Goal: Ask a question

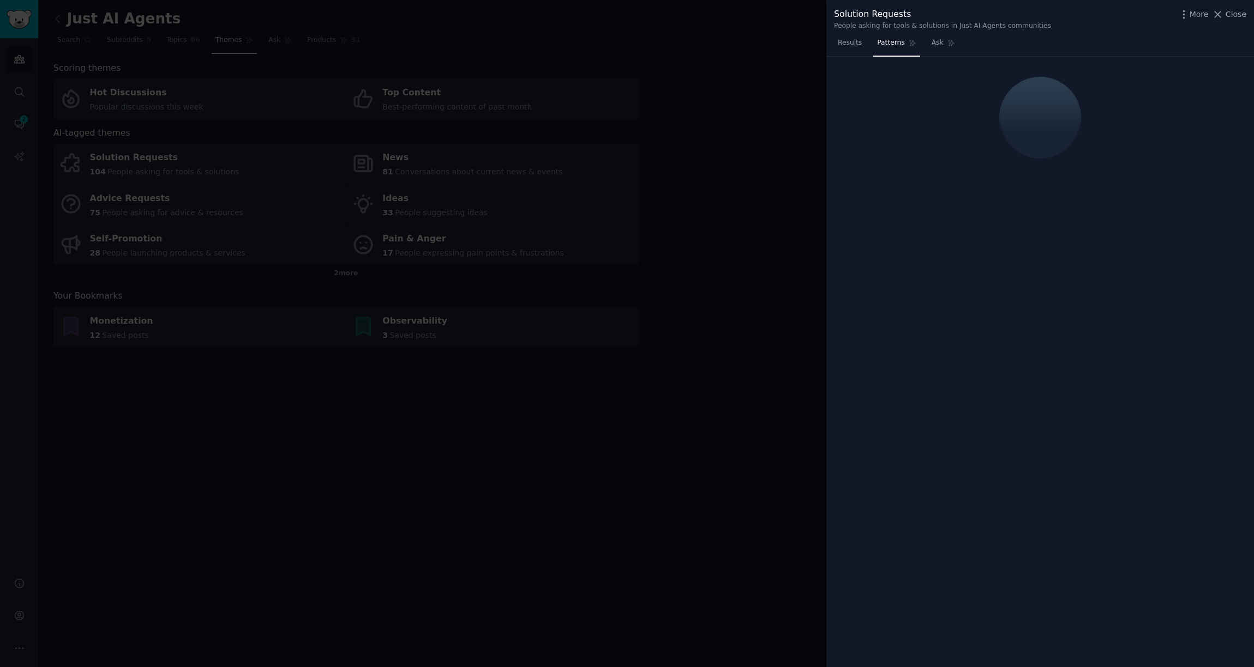
click at [481, 74] on div at bounding box center [627, 333] width 1254 height 667
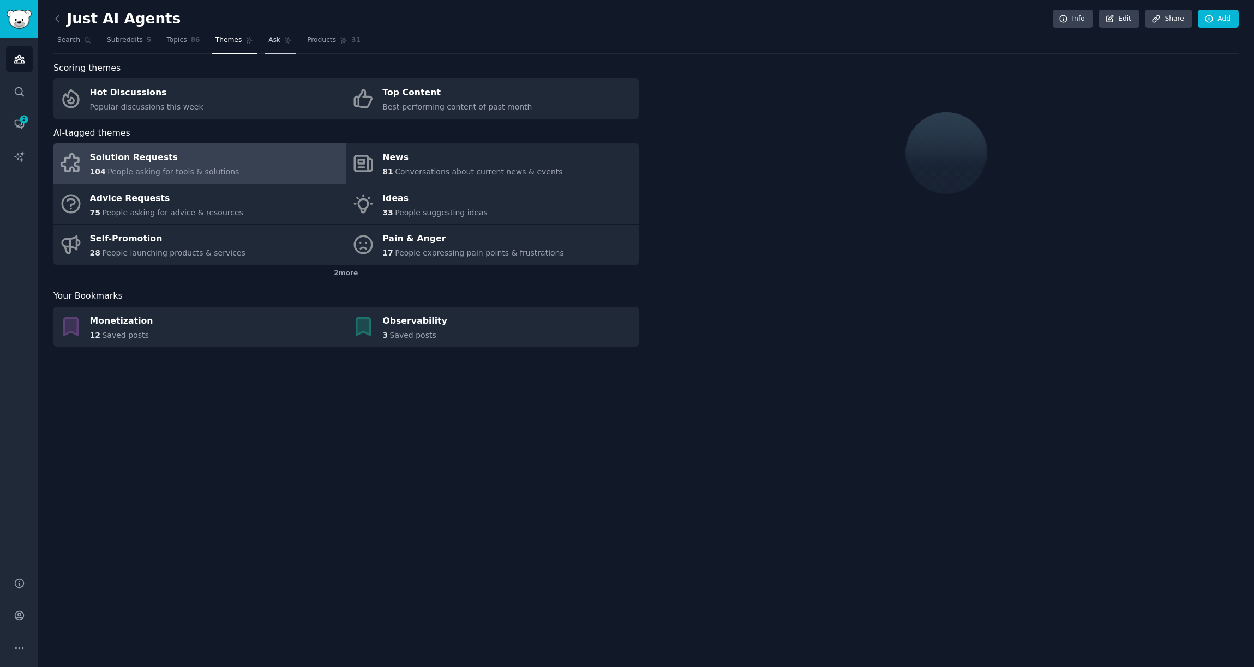
click at [274, 35] on span "Ask" at bounding box center [274, 40] width 12 height 10
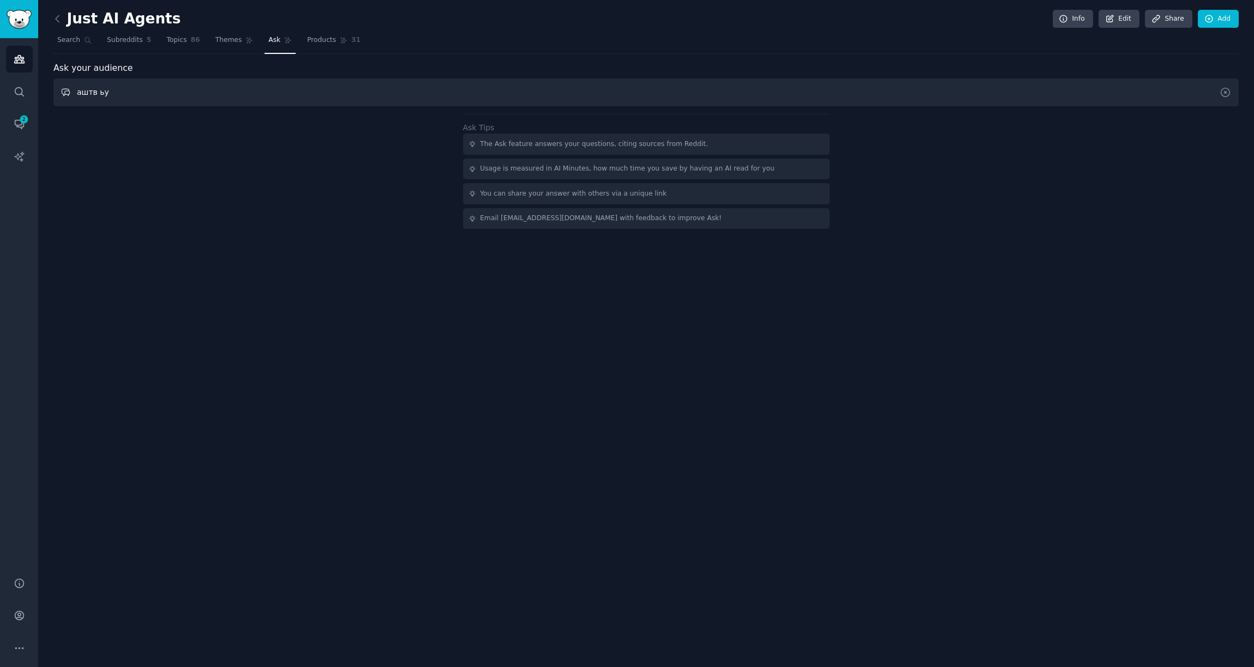
type input "аштв ьу"
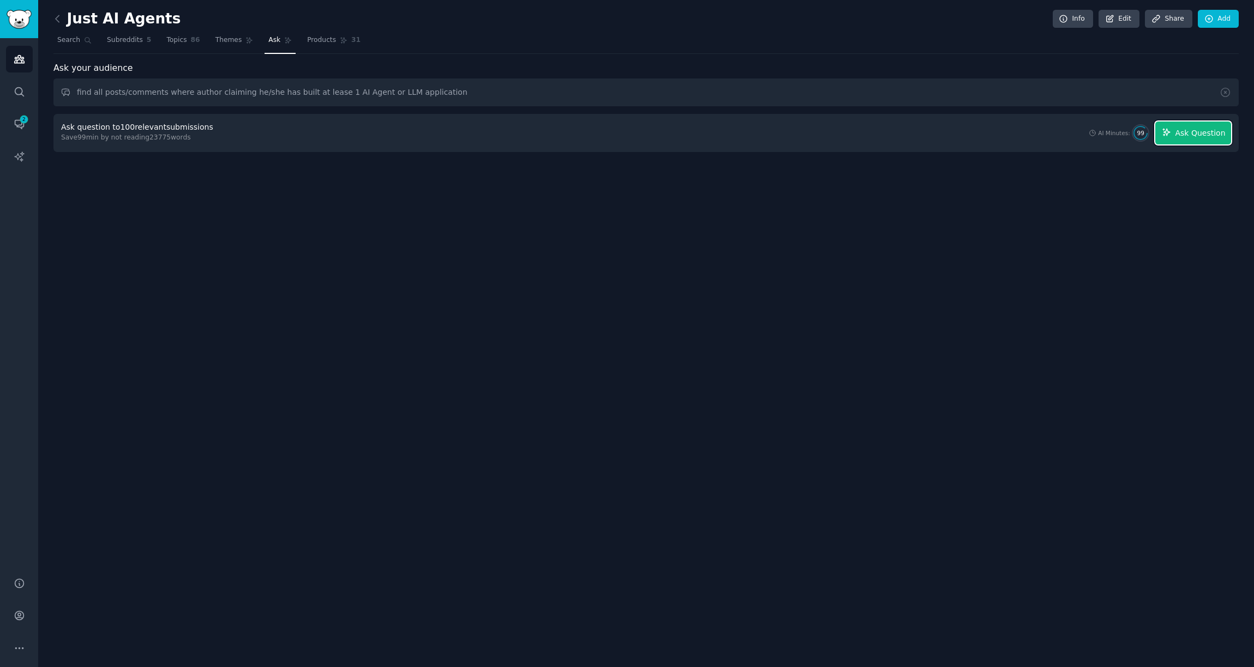
click at [1200, 135] on span "Ask Question" at bounding box center [1199, 133] width 50 height 11
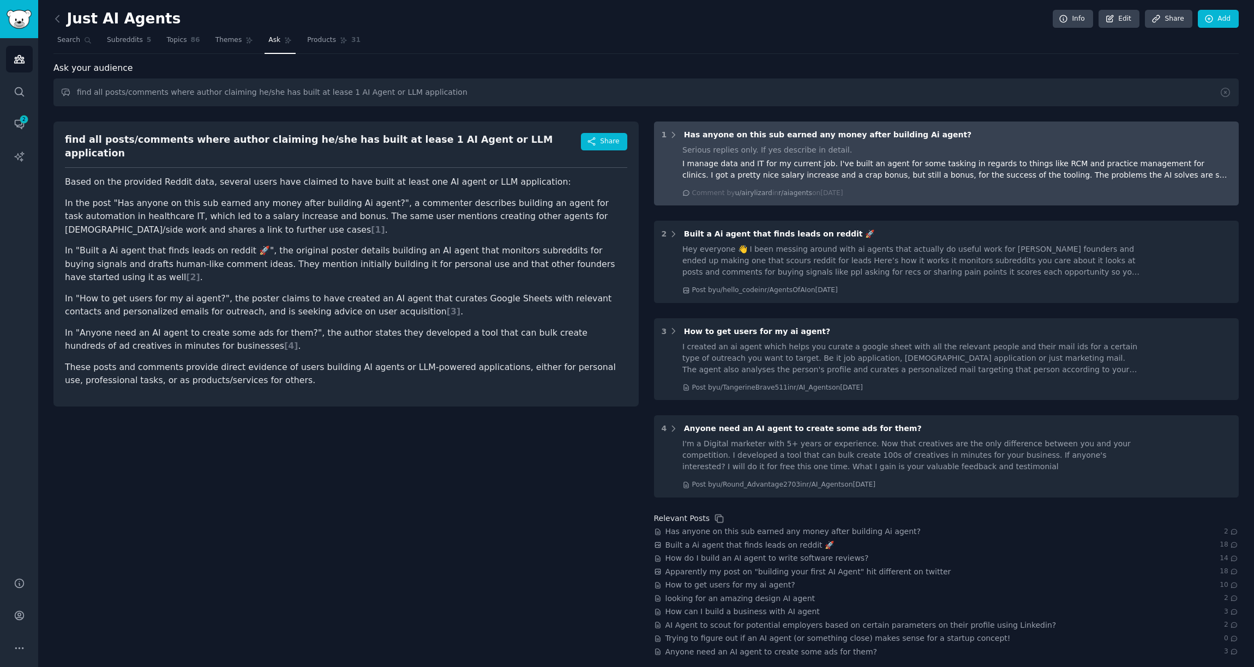
click at [668, 143] on div "1 Has anyone on this sub earned any money after building Ai agent? Serious repl…" at bounding box center [946, 164] width 585 height 84
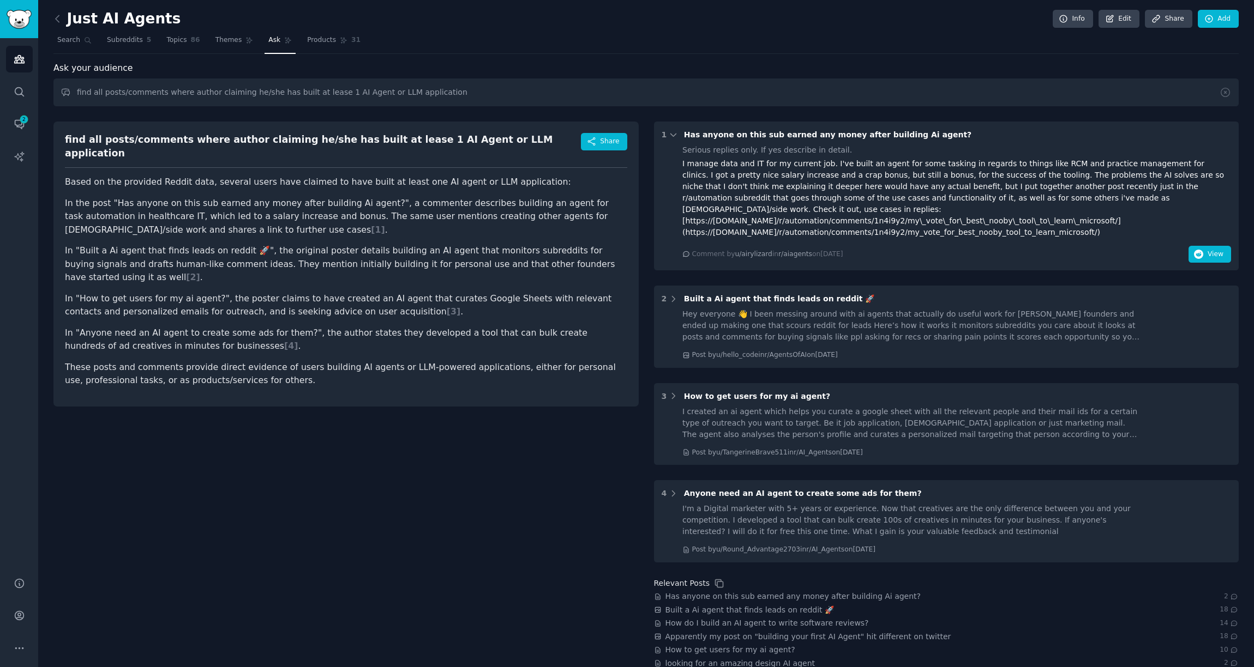
click at [668, 143] on div "1 Has anyone on this sub earned any money after building Ai agent? Serious repl…" at bounding box center [946, 196] width 585 height 149
click at [671, 136] on icon at bounding box center [673, 135] width 10 height 10
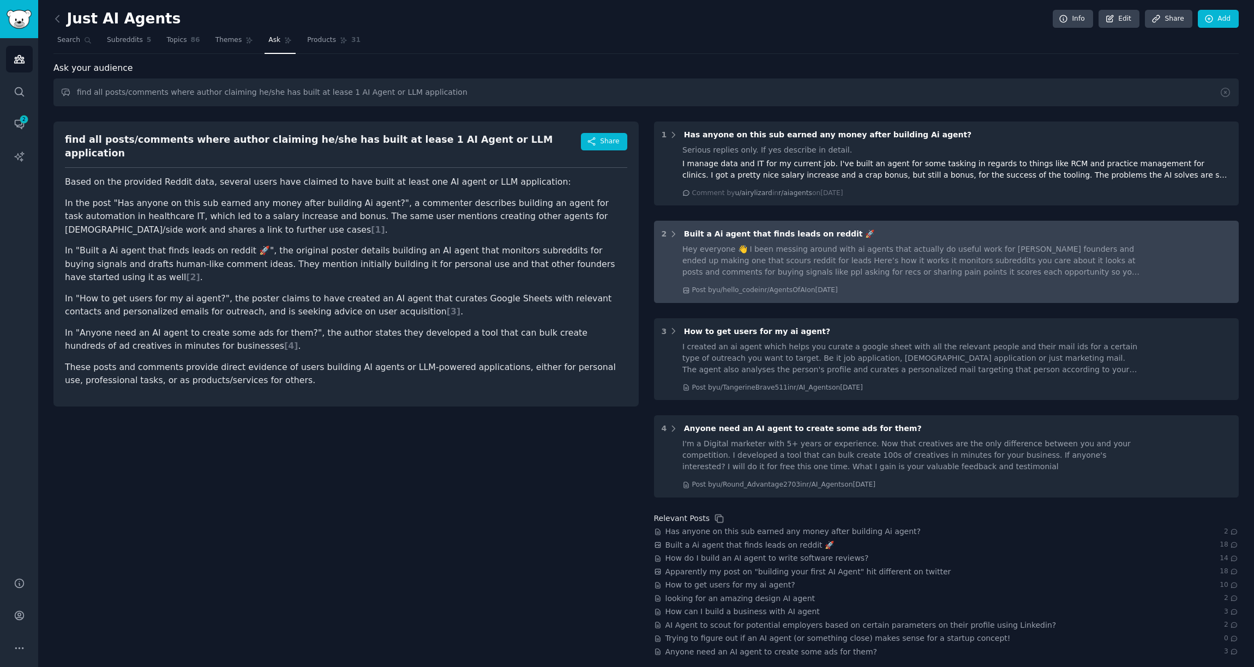
click at [678, 239] on div "2 Built a Ai agent that finds leads on reddit 🚀" at bounding box center [946, 233] width 570 height 11
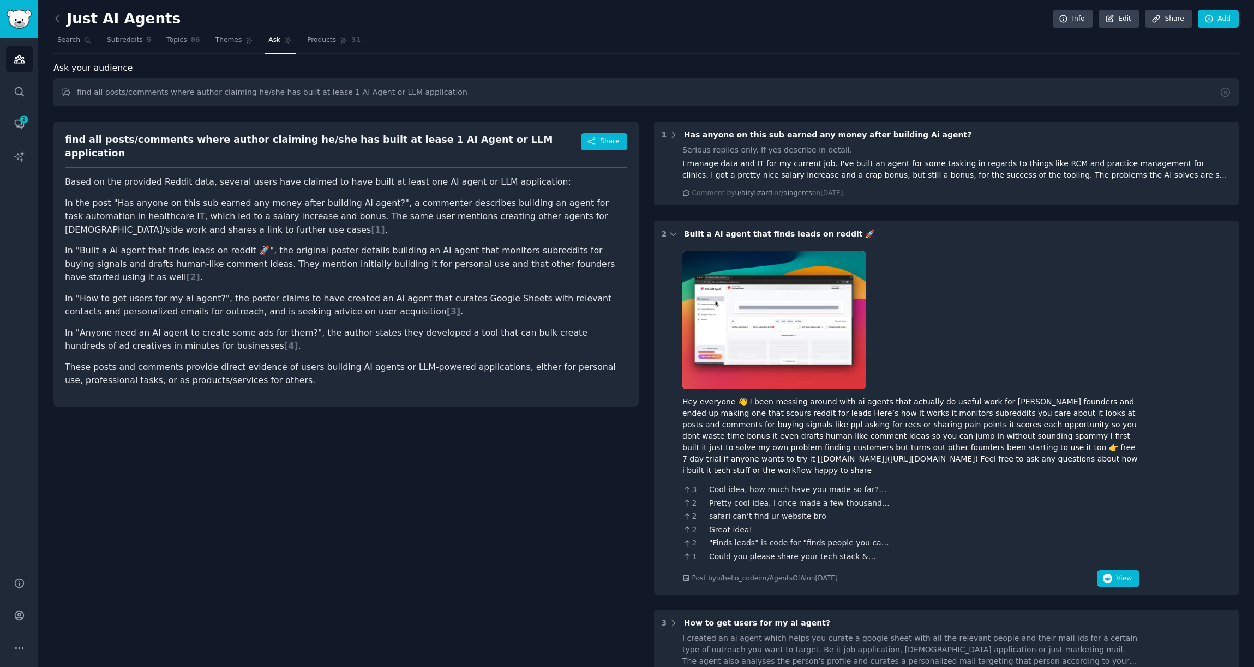
click at [678, 239] on div "2 Built a Ai agent that finds leads on reddit 🚀" at bounding box center [946, 233] width 570 height 11
click at [672, 235] on icon at bounding box center [673, 235] width 10 height 10
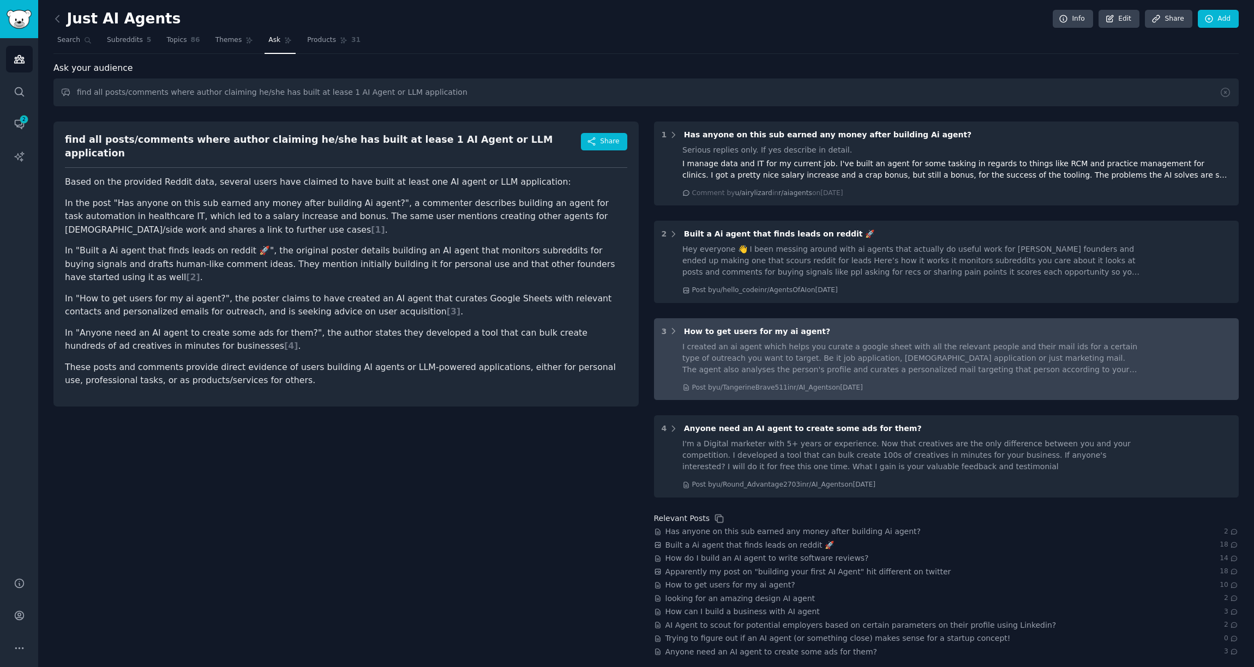
click at [678, 334] on div "3 How to get users for my ai agent?" at bounding box center [946, 331] width 570 height 11
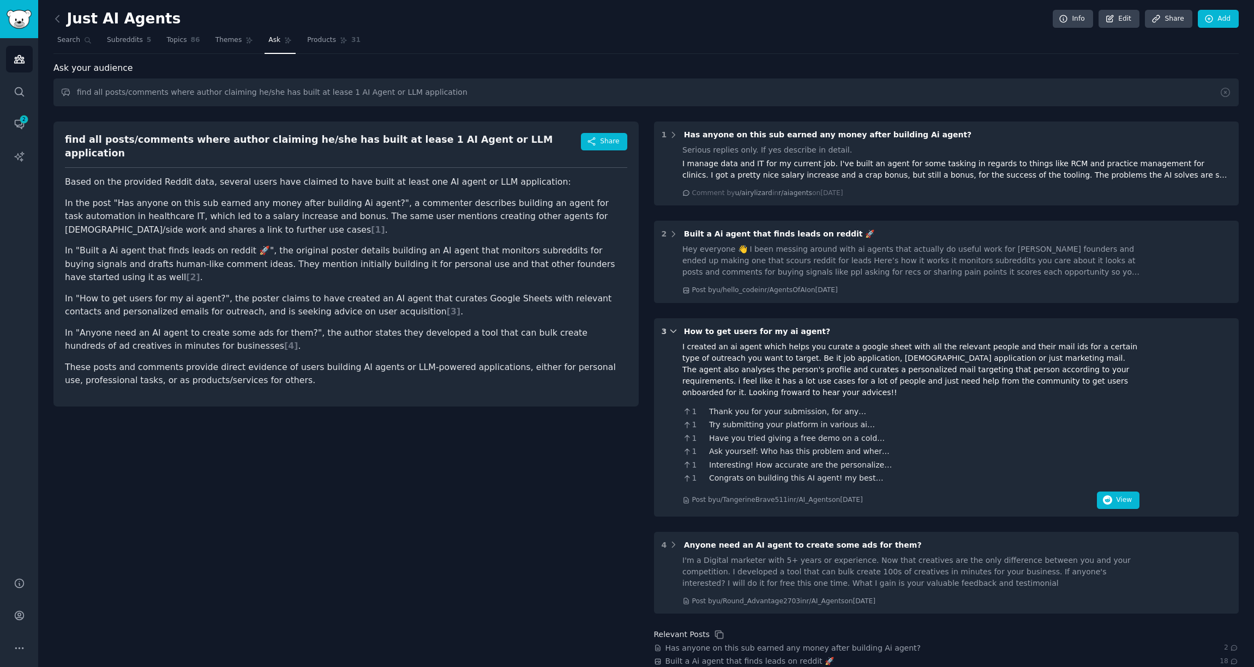
click at [674, 334] on icon at bounding box center [673, 332] width 10 height 10
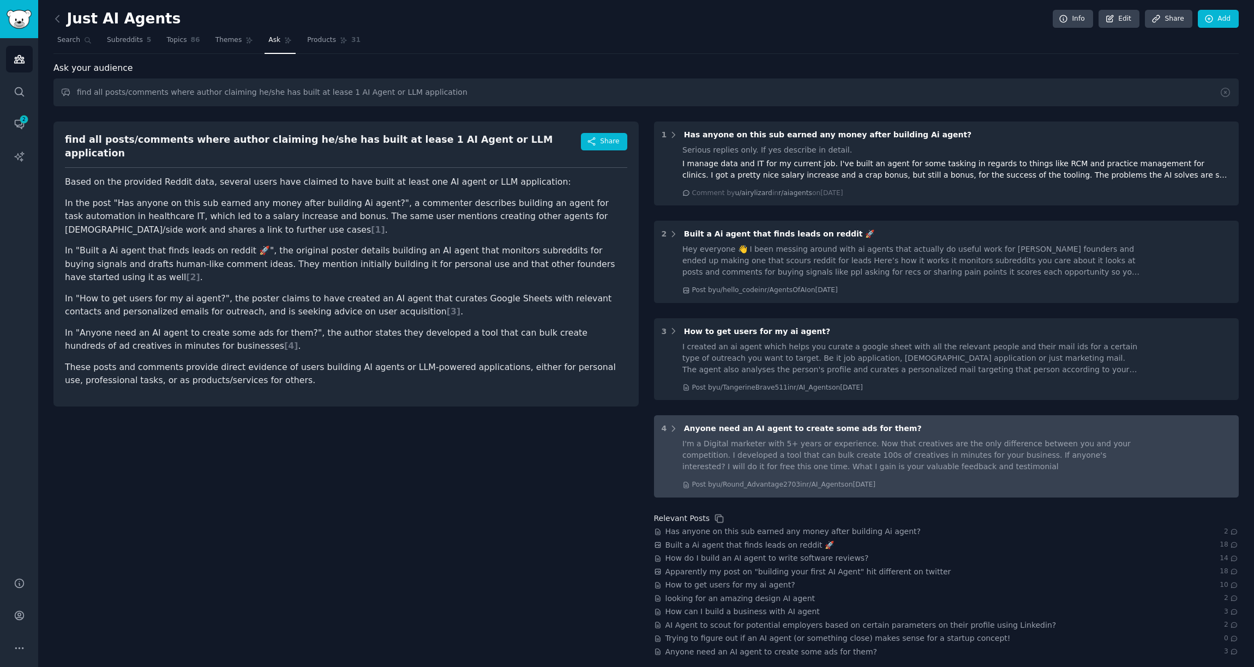
click at [704, 430] on span "Anyone need an AI agent to create some ads for them?" at bounding box center [803, 428] width 238 height 9
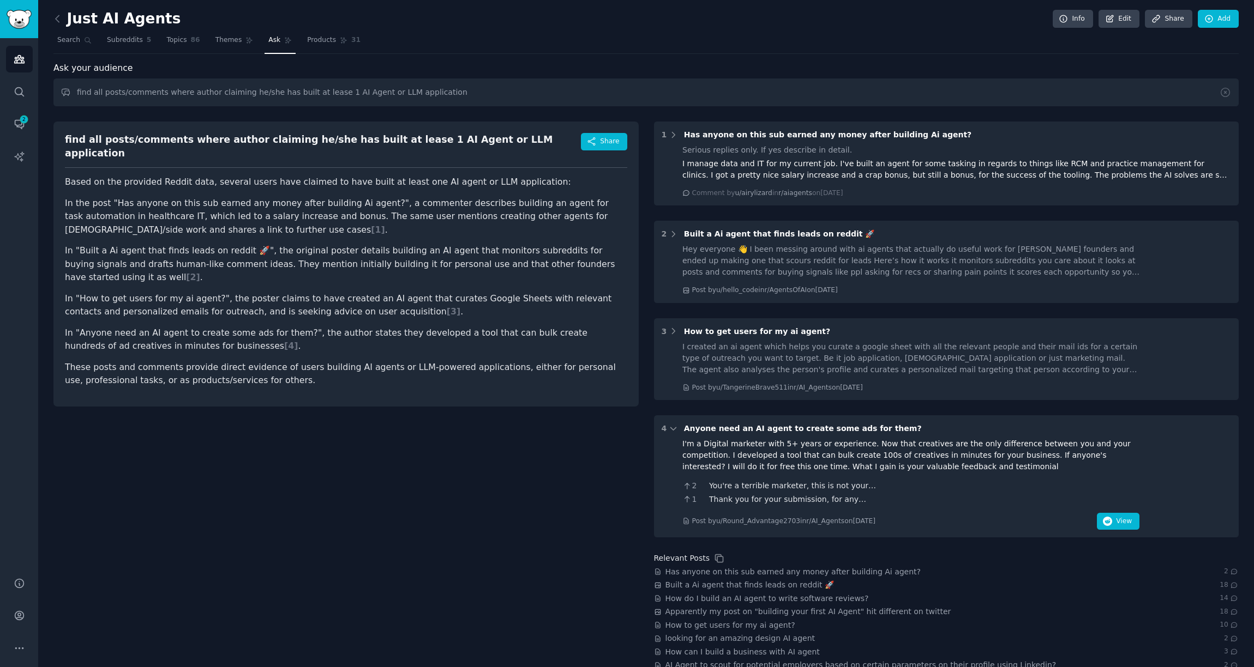
click at [704, 430] on span "Anyone need an AI agent to create some ads for them?" at bounding box center [803, 428] width 238 height 9
click at [451, 98] on input "find all posts/comments where author claiming he/she has built at lease 1 AI Ag…" at bounding box center [645, 93] width 1185 height 28
click at [318, 94] on input "find all posts/comments where author claiming he/she has built at lease 1 AI Ag…" at bounding box center [645, 93] width 1185 height 28
click at [188, 94] on input "find all posts/comments where author claiming he/she has built at least one AI …" at bounding box center [645, 93] width 1185 height 28
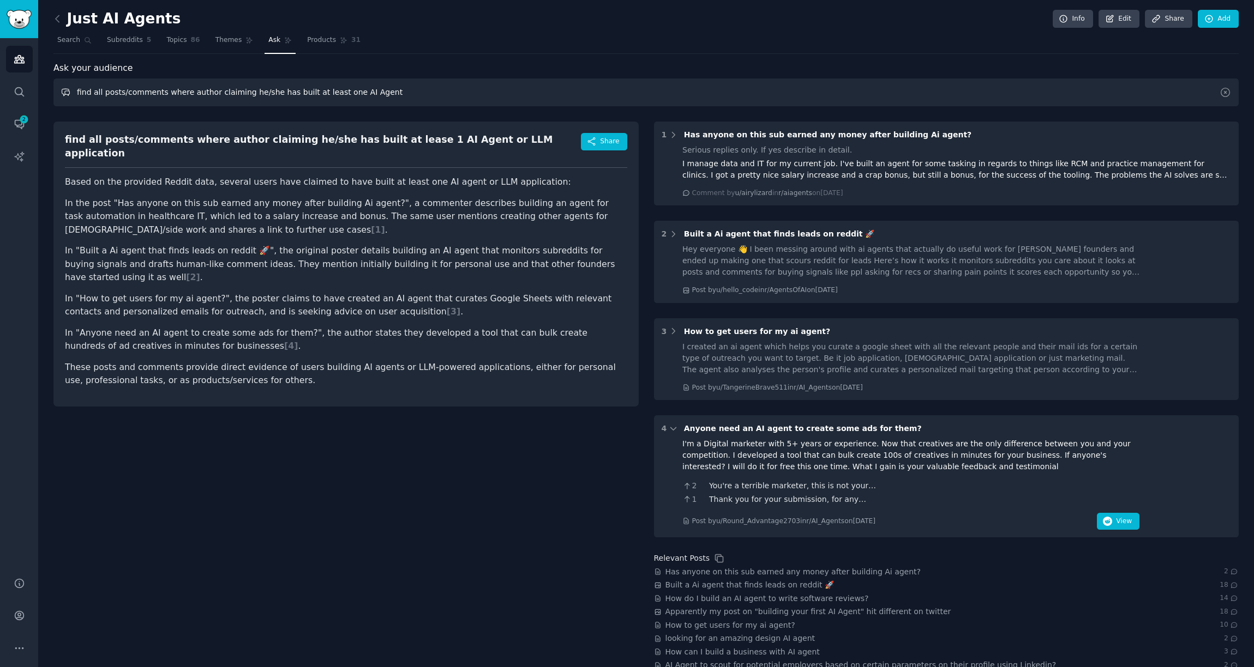
click at [239, 94] on input "find all posts/comments where author claiming he/she has built at least one AI …" at bounding box center [645, 93] width 1185 height 28
click at [1144, 96] on input "find all posts/comments where author claiming or sharing info that he/she has b…" at bounding box center [645, 93] width 1185 height 28
type input "find all posts/comments where author claiming or sharing info that he/she has b…"
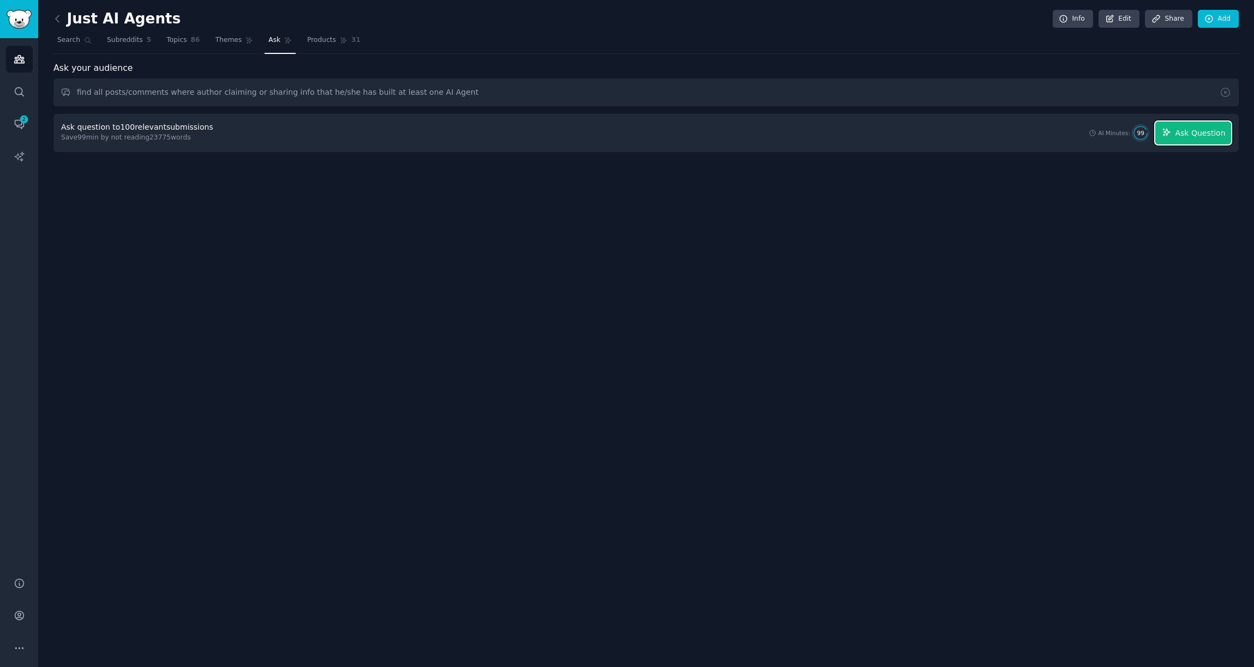
click at [1179, 134] on span "Ask Question" at bounding box center [1199, 133] width 50 height 11
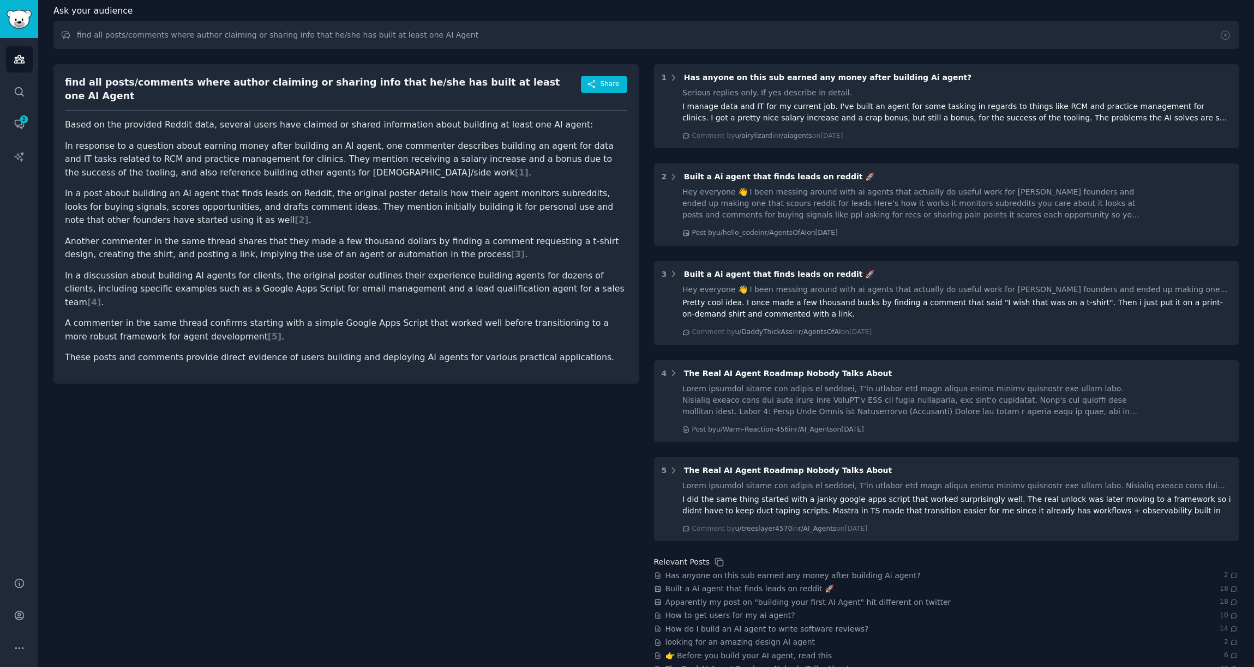
scroll to position [107, 0]
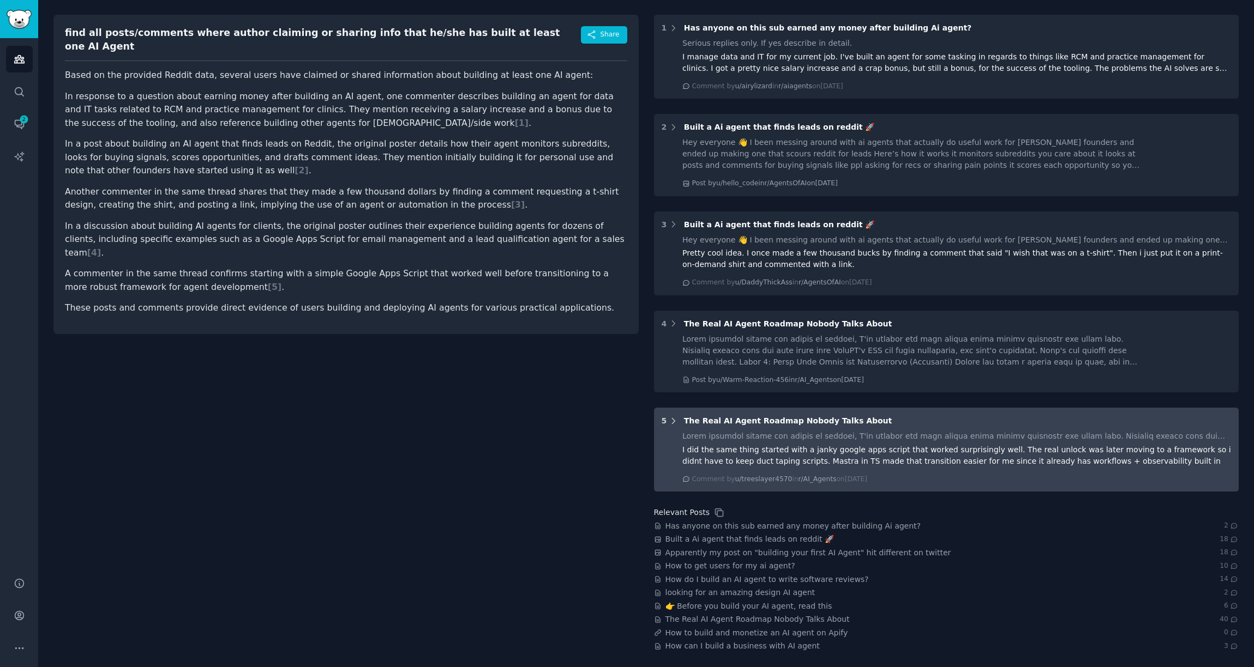
click at [672, 423] on icon at bounding box center [673, 422] width 10 height 10
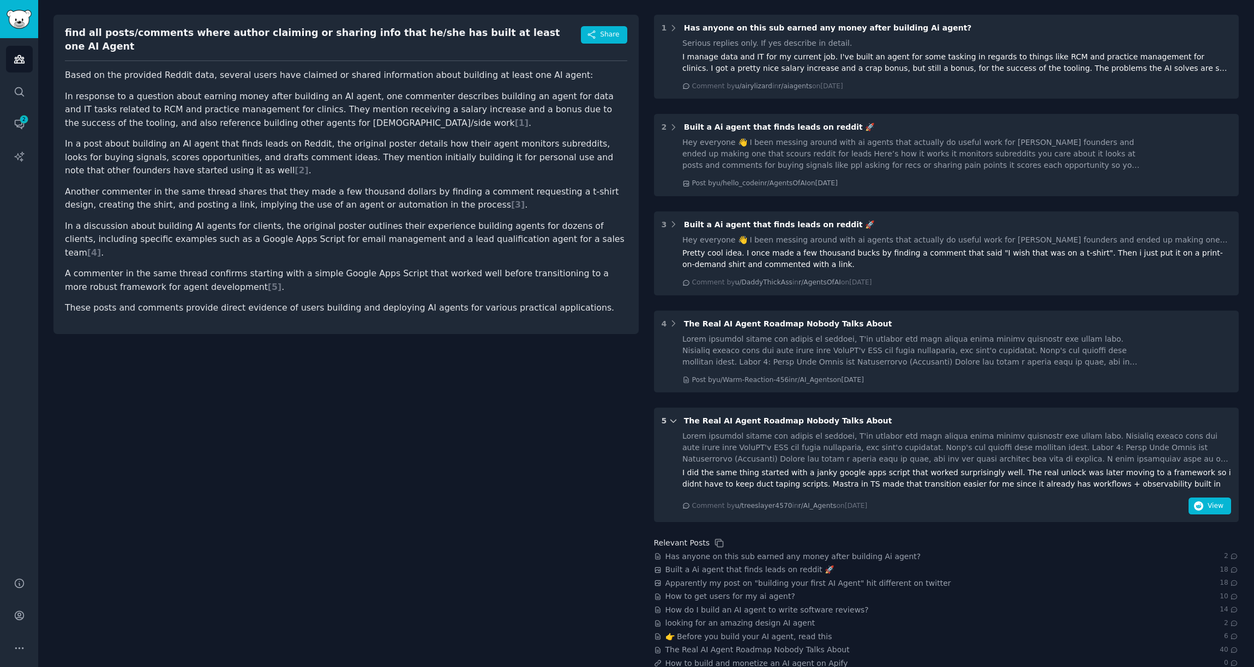
click at [672, 423] on icon at bounding box center [673, 422] width 10 height 10
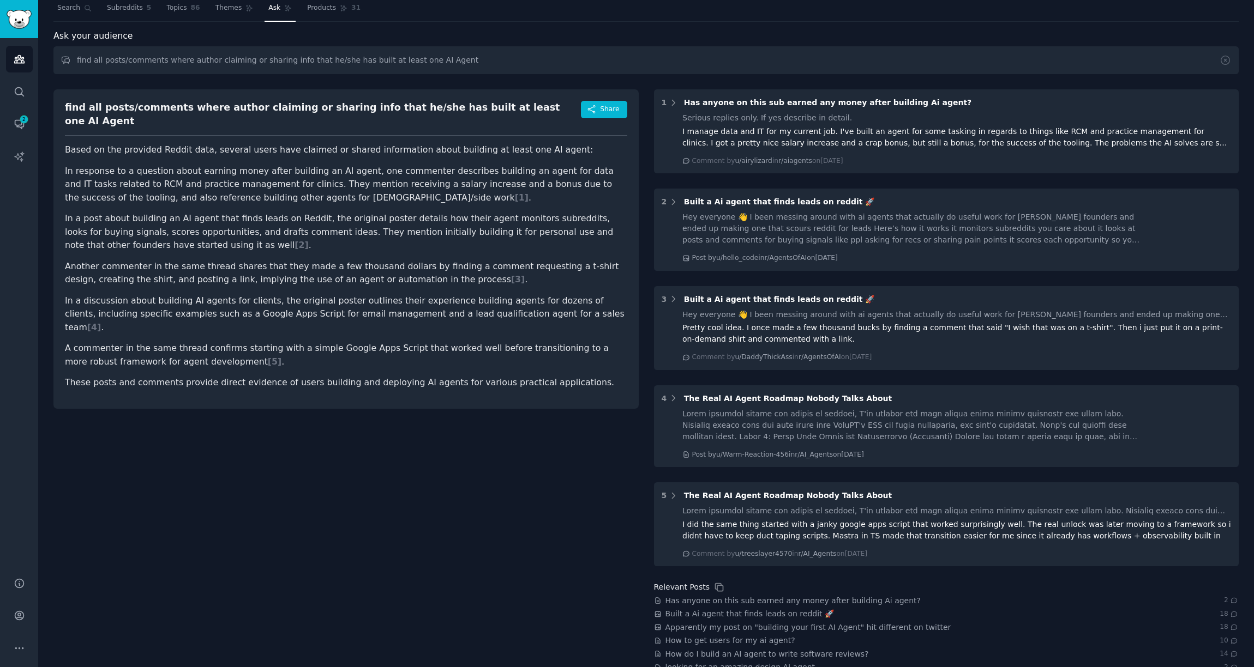
scroll to position [0, 0]
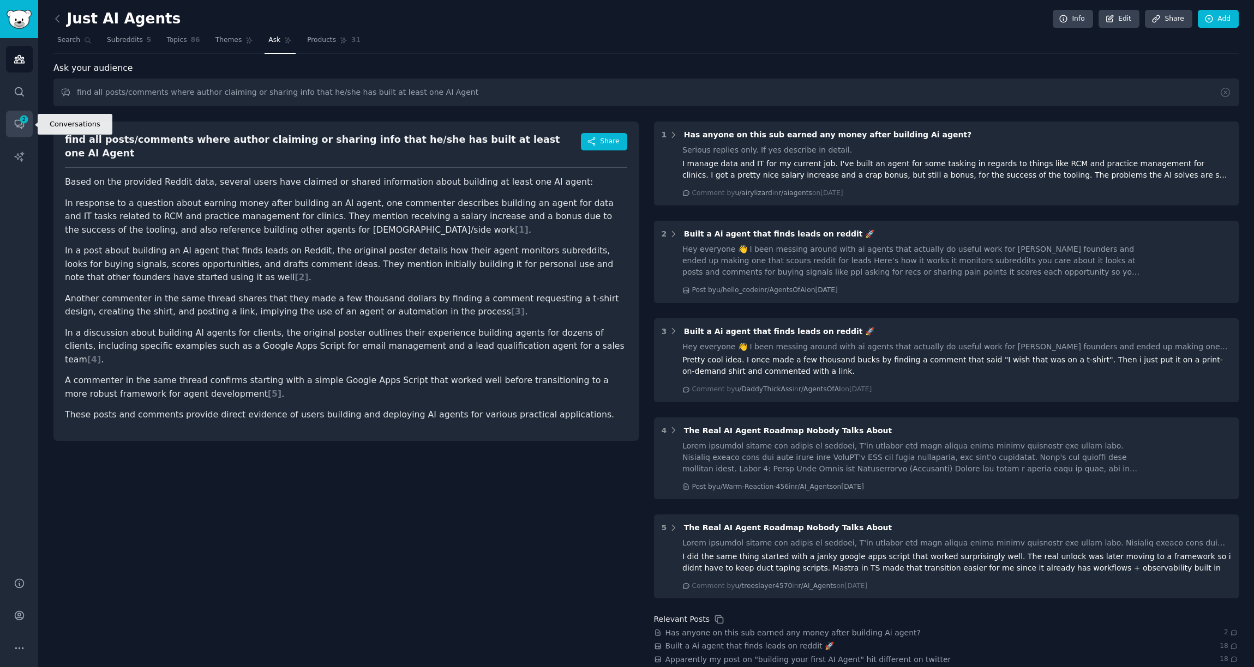
click at [21, 124] on icon "Sidebar" at bounding box center [19, 124] width 9 height 9
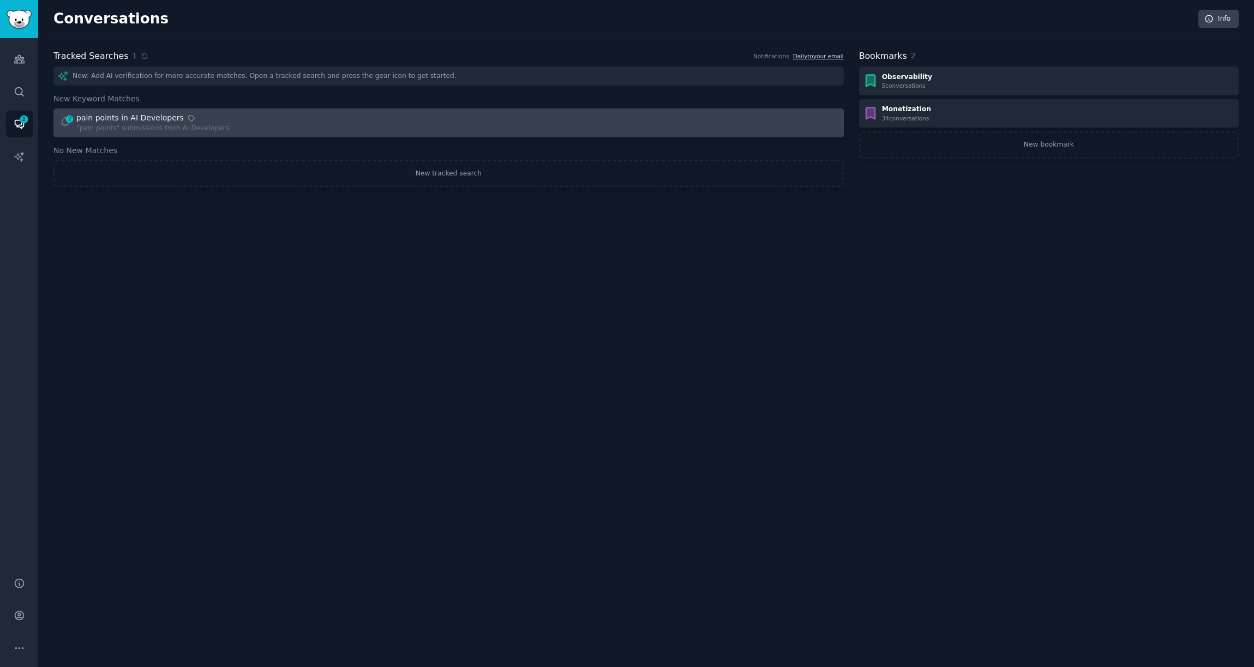
click at [135, 122] on div "pain points in AI Developers" at bounding box center [129, 117] width 107 height 11
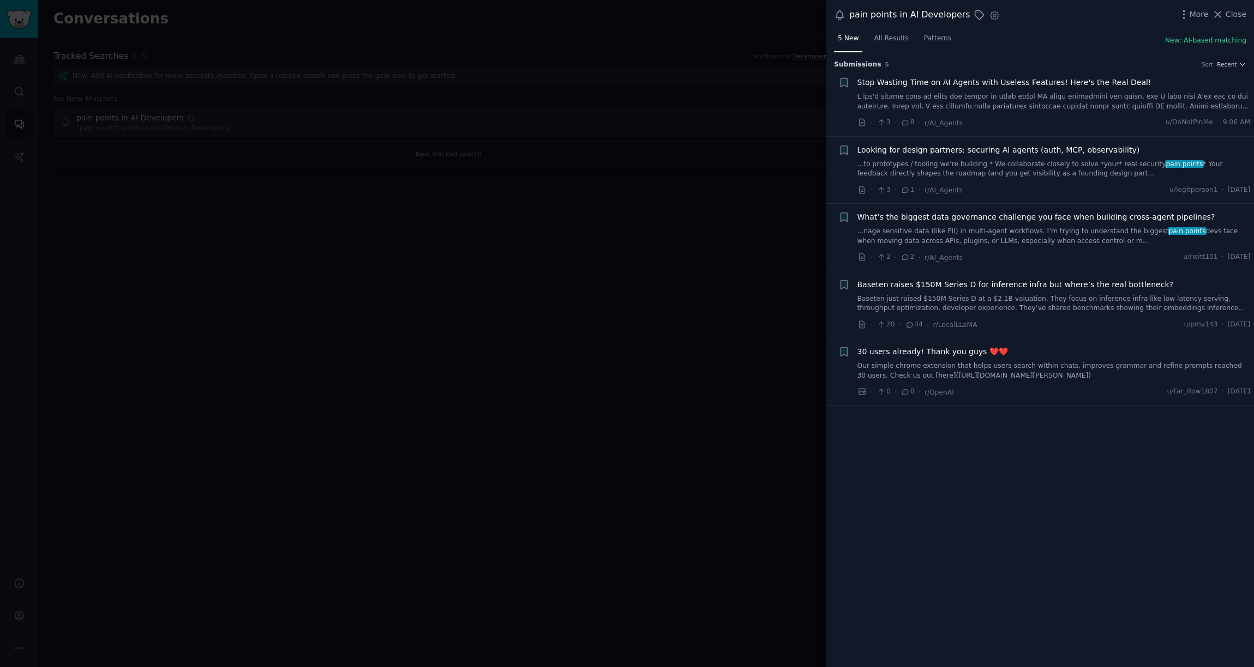
click at [916, 82] on span "Stop Wasting Time on AI Agents with Useless Features! Here's the Real Deal!" at bounding box center [1004, 82] width 294 height 11
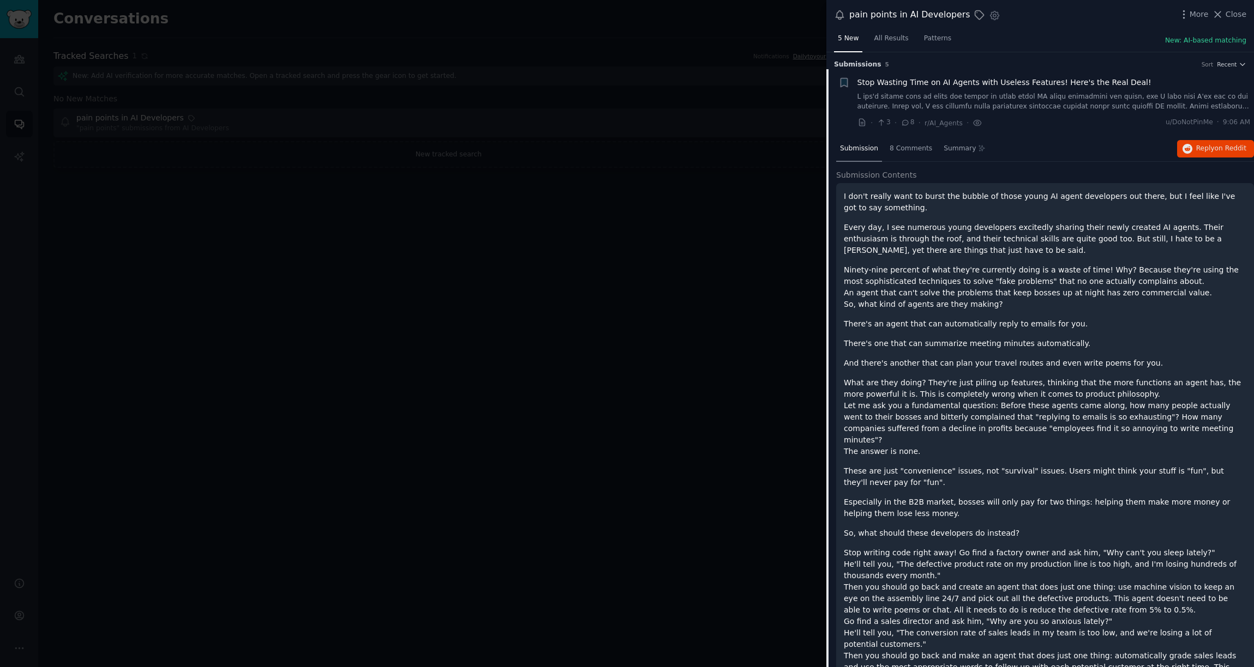
scroll to position [17, 0]
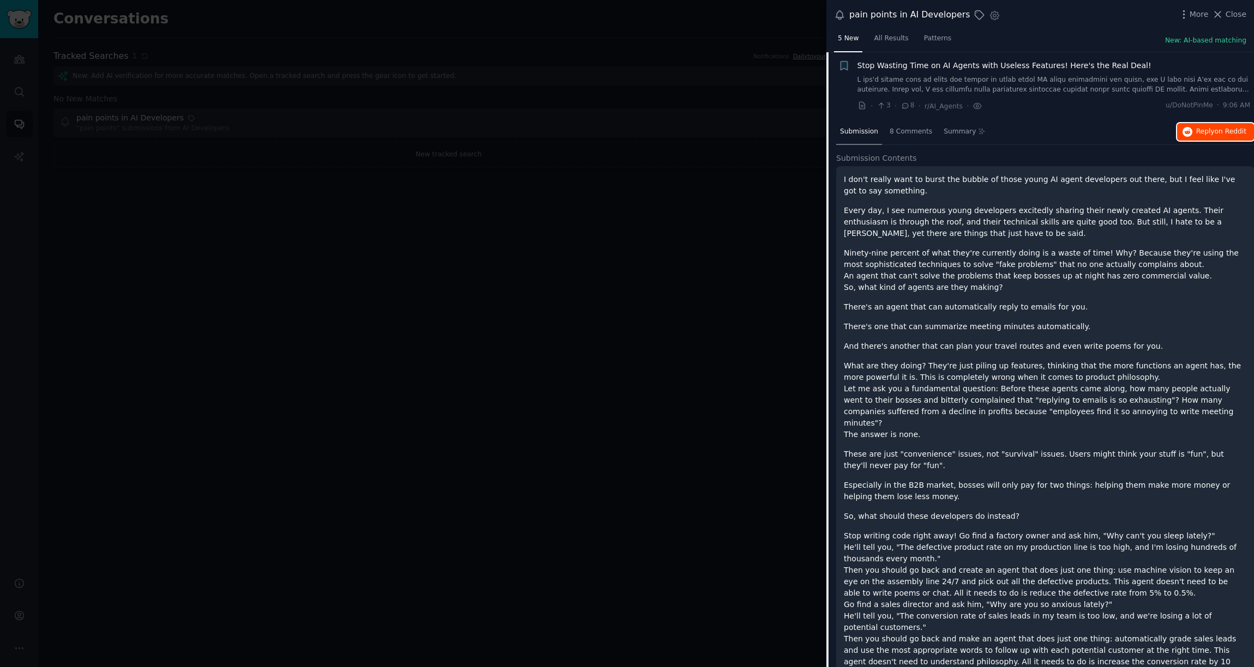
click at [1205, 131] on span "Reply on Reddit" at bounding box center [1221, 132] width 50 height 10
